Goal: Information Seeking & Learning: Learn about a topic

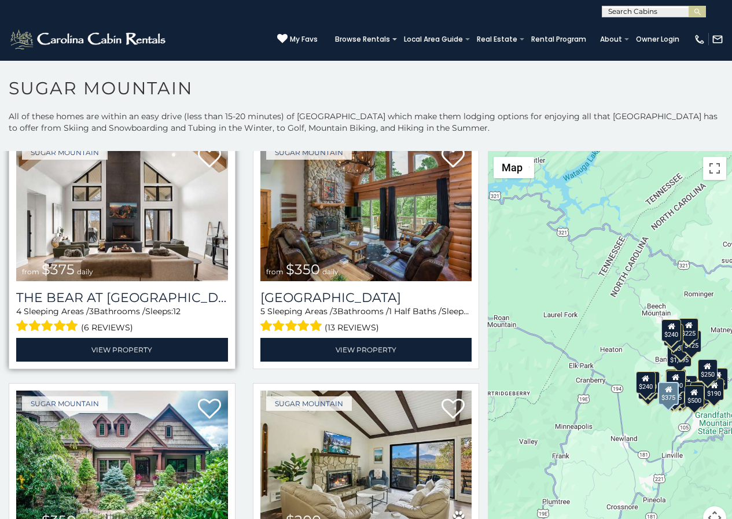
scroll to position [48, 0]
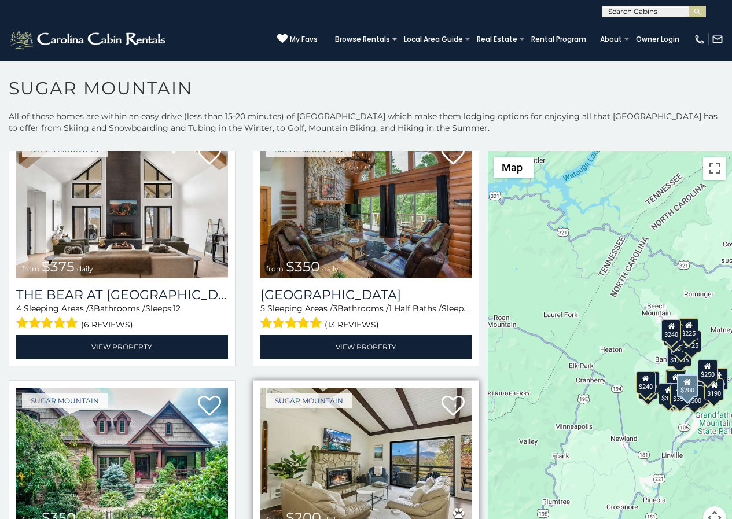
click at [276, 516] on div "from $200 daily" at bounding box center [303, 518] width 74 height 15
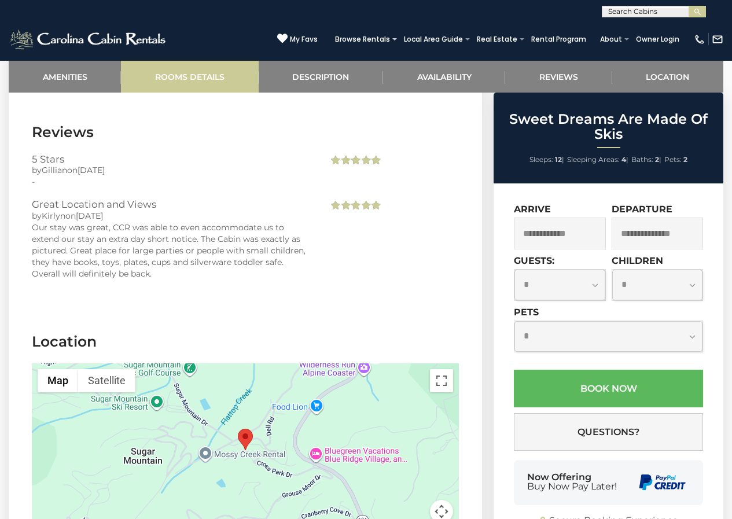
scroll to position [2177, 0]
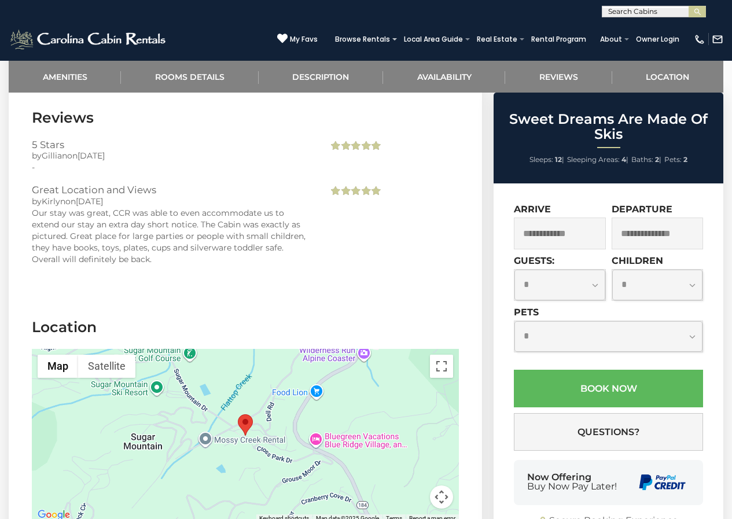
click at [533, 473] on div "Now Offering Buy Now Pay Later!" at bounding box center [572, 482] width 90 height 19
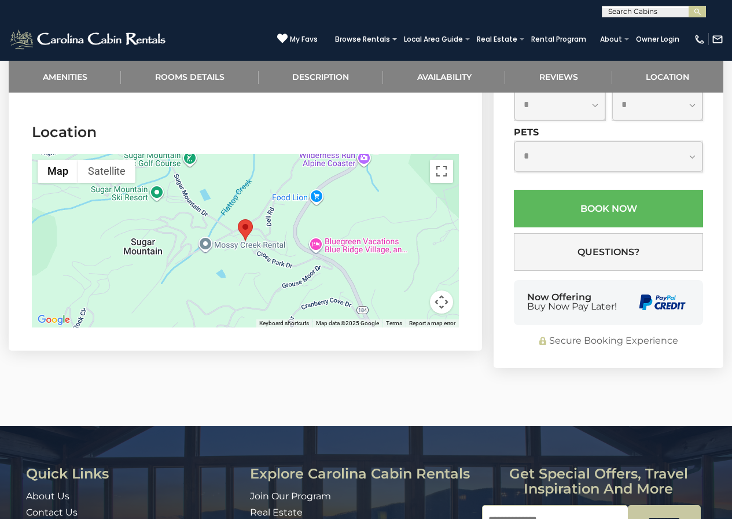
scroll to position [2399, 0]
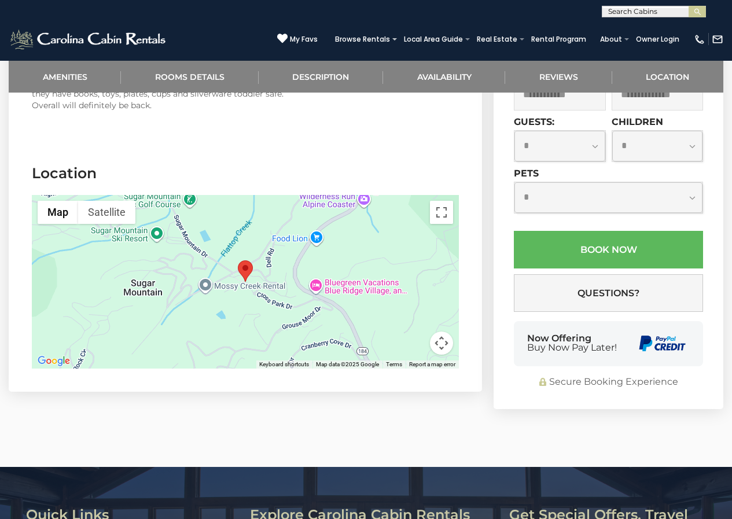
scroll to position [2303, 0]
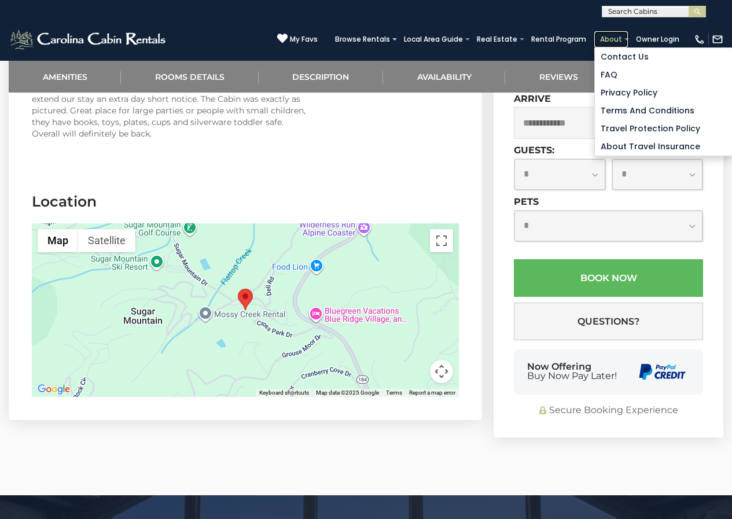
click at [611, 36] on link "About" at bounding box center [611, 39] width 34 height 16
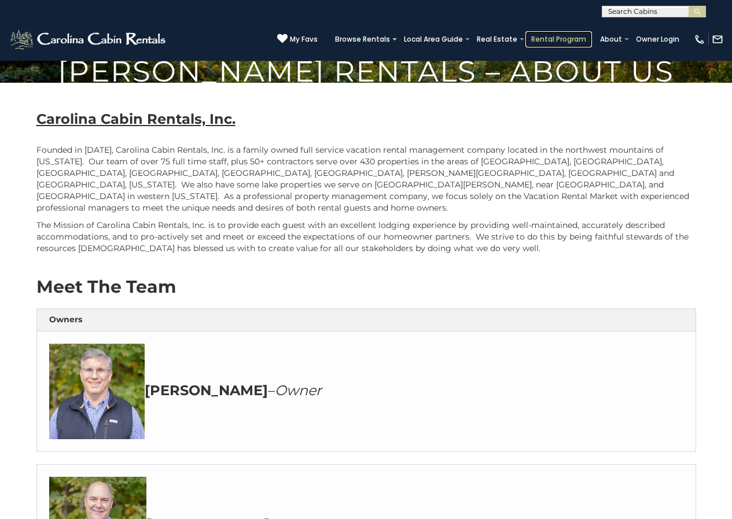
click at [559, 39] on link "Rental Program" at bounding box center [559, 39] width 67 height 16
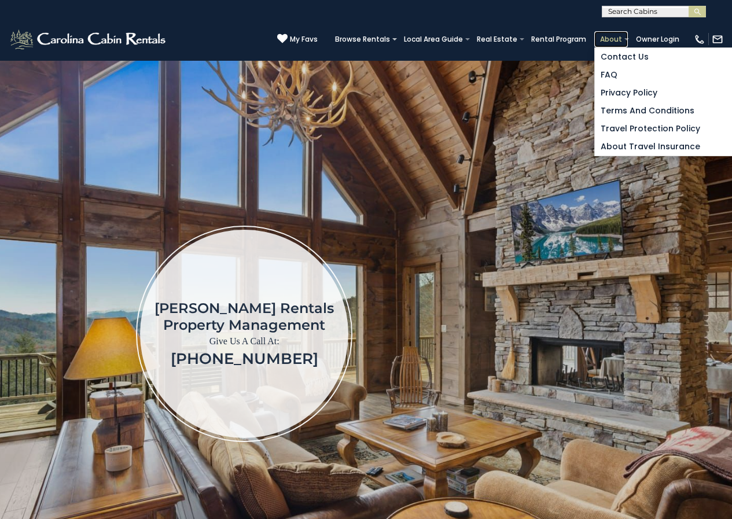
click at [620, 33] on link "About" at bounding box center [611, 39] width 34 height 16
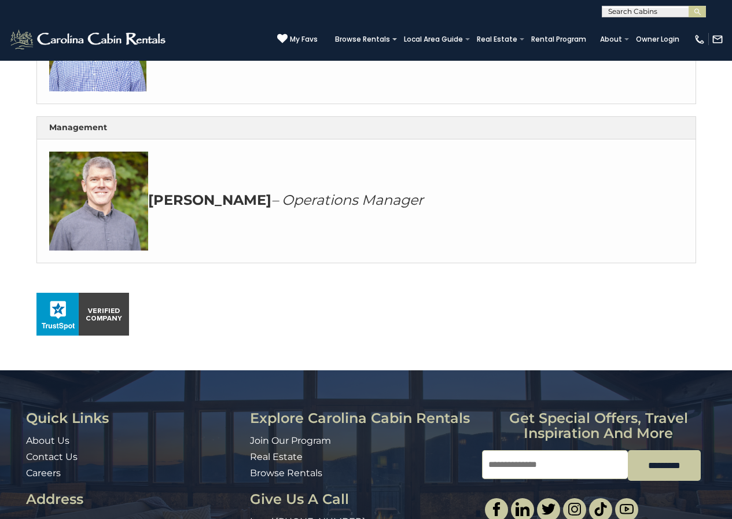
scroll to position [461, 0]
